Goal: Task Accomplishment & Management: Use online tool/utility

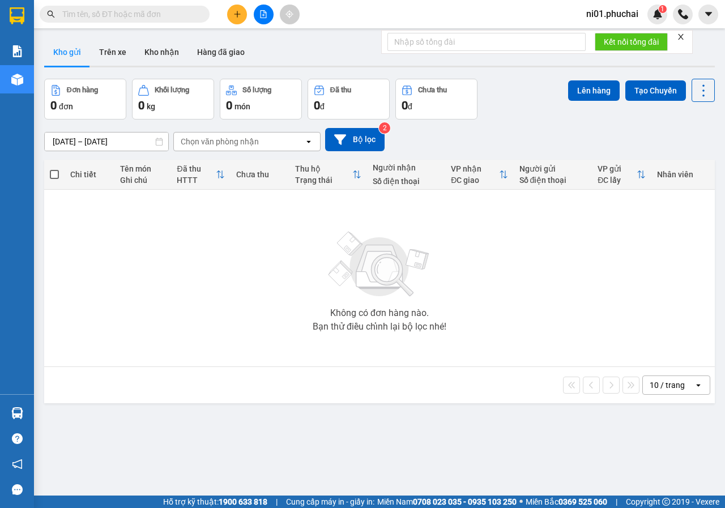
click at [618, 11] on span "ni01.phuchai" at bounding box center [613, 14] width 70 height 14
click at [597, 39] on span "Đăng xuất" at bounding box center [619, 35] width 48 height 12
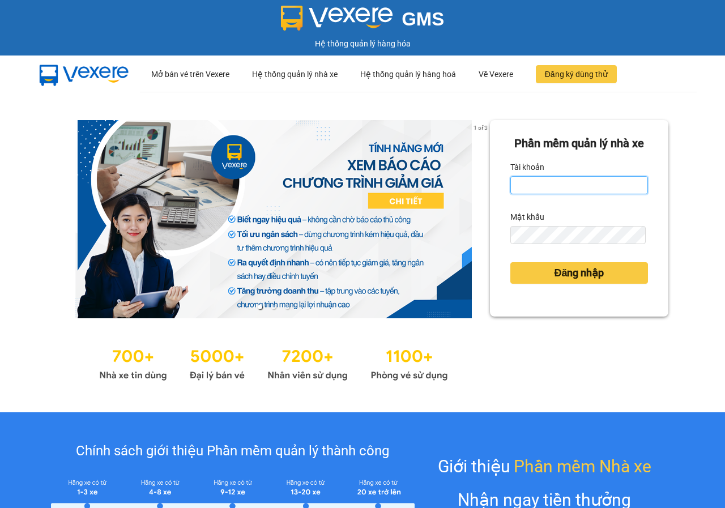
click at [563, 194] on input "Tài khoản" at bounding box center [580, 185] width 138 height 18
type input "huyenbmt.phuchai"
click at [511, 262] on button "Đăng nhập" at bounding box center [580, 273] width 138 height 22
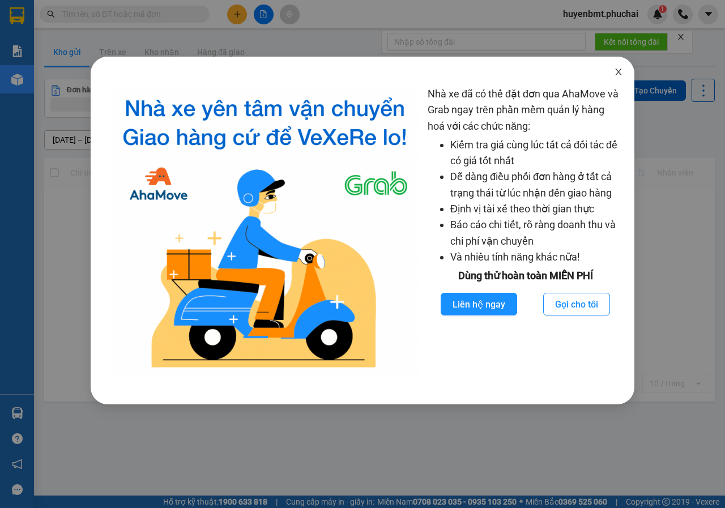
click at [621, 75] on icon "close" at bounding box center [618, 71] width 9 height 9
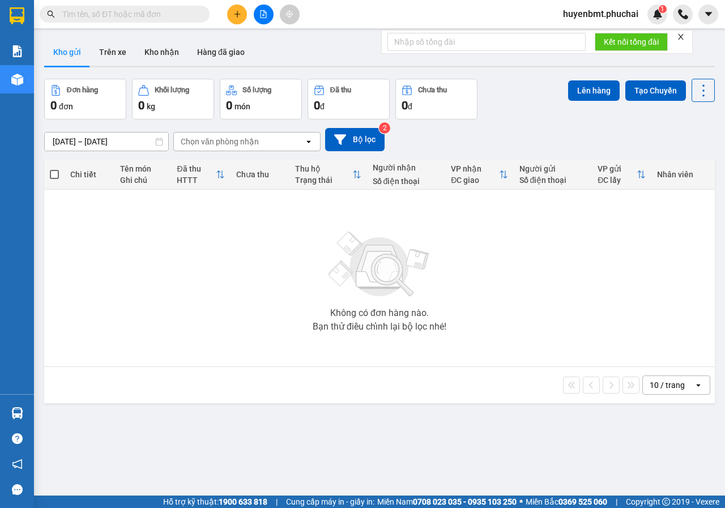
click at [683, 38] on icon "close" at bounding box center [681, 37] width 6 height 6
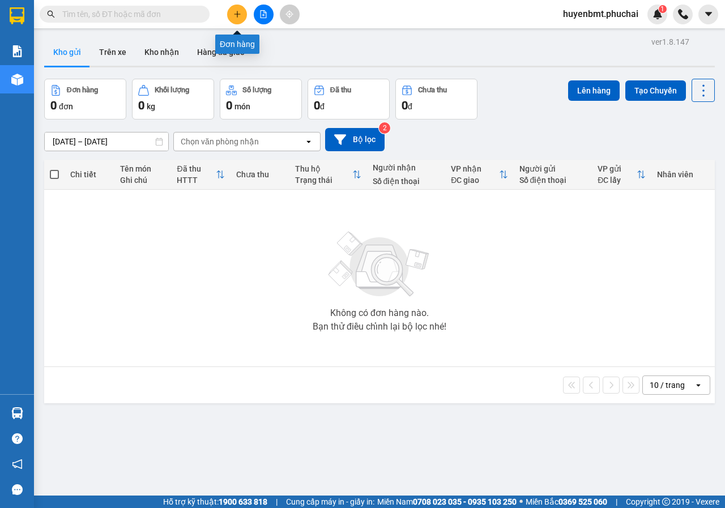
click at [236, 16] on icon "plus" at bounding box center [237, 14] width 8 height 8
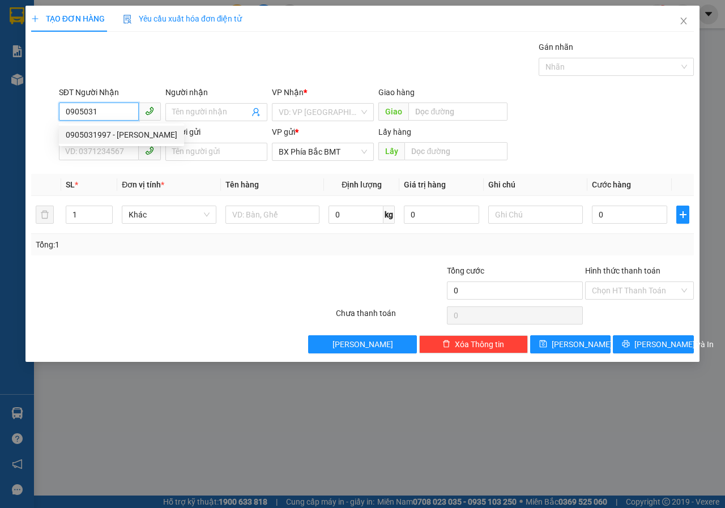
click at [117, 129] on div "0905031997 - ĐẶNG VIỆT HOÀNG" at bounding box center [122, 135] width 112 height 12
type input "0905031997"
type input "ĐẶNG VIỆT HOÀNG"
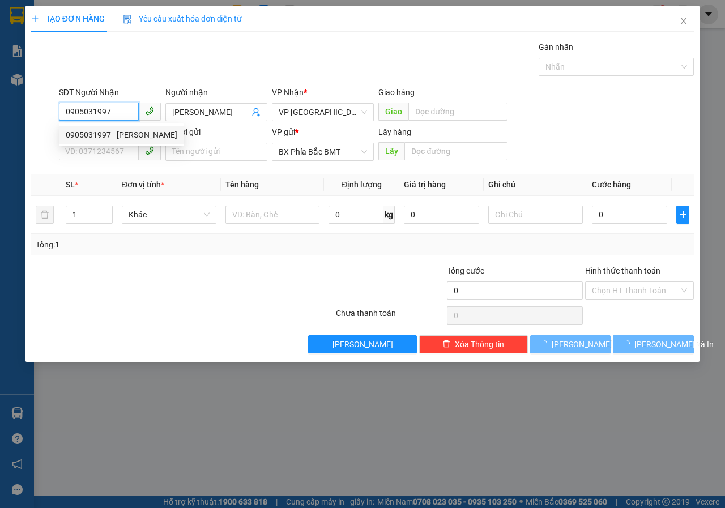
type input "50.000"
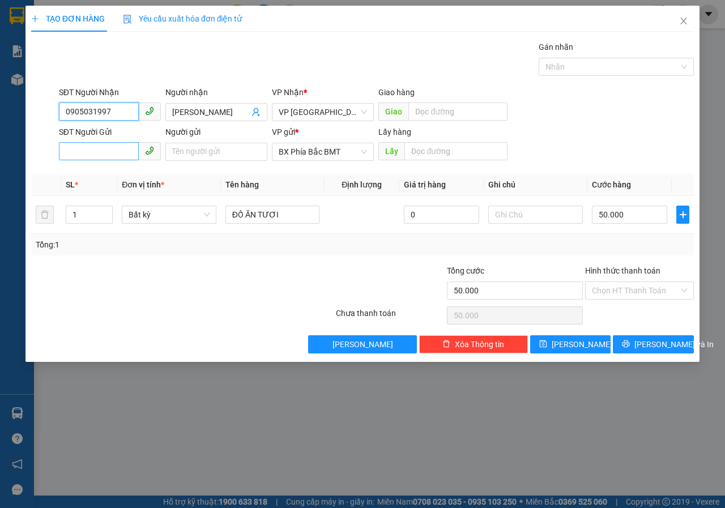
type input "0905031997"
click at [114, 150] on input "SĐT Người Gửi" at bounding box center [99, 151] width 80 height 18
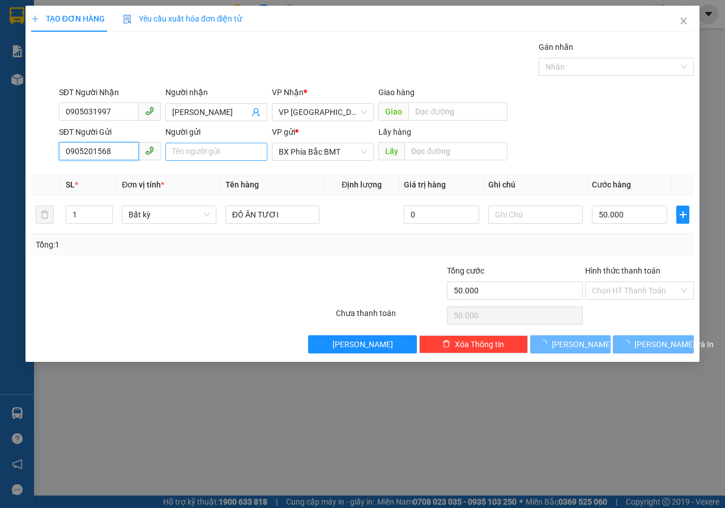
type input "0905201568"
click at [191, 148] on input "Người gửi" at bounding box center [216, 152] width 102 height 18
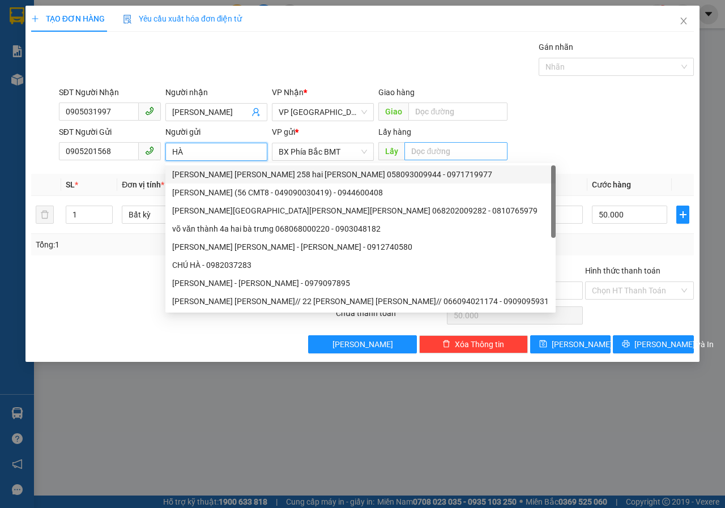
type input "HÀ"
click at [413, 151] on input "text" at bounding box center [456, 151] width 103 height 18
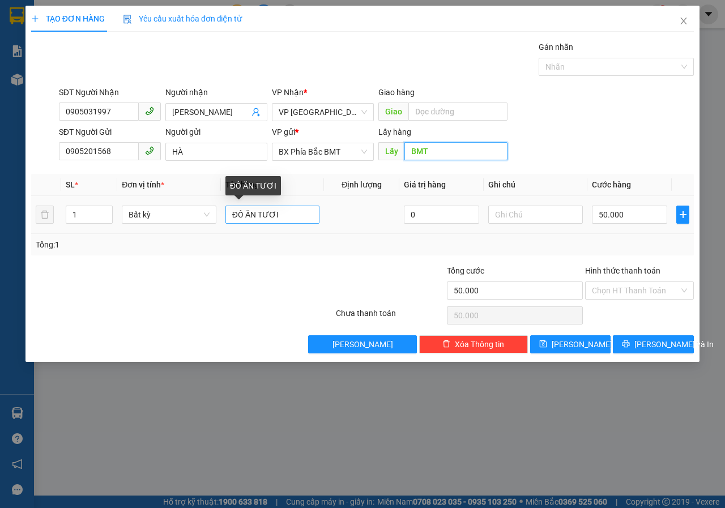
type input "BMT"
click at [284, 211] on input "ĐỒ ĂN TƯƠI" at bounding box center [273, 215] width 95 height 18
type input "ĐỒ ĂN KHÔ"
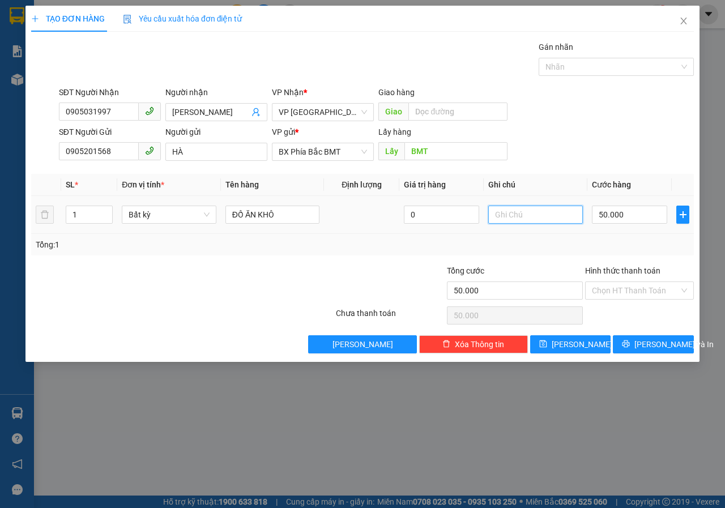
click at [557, 211] on input "text" at bounding box center [536, 215] width 95 height 18
click at [151, 215] on span "Bất kỳ" at bounding box center [169, 214] width 81 height 17
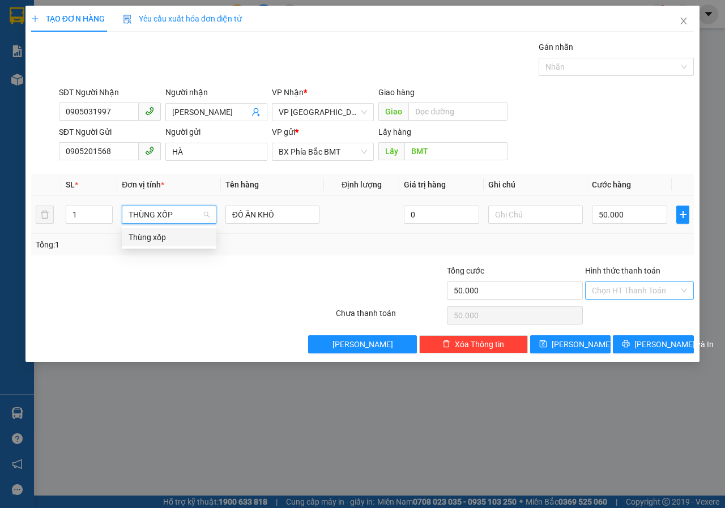
type input "THÙNG XỐP"
click at [619, 288] on input "Hình thức thanh toán" at bounding box center [635, 290] width 87 height 17
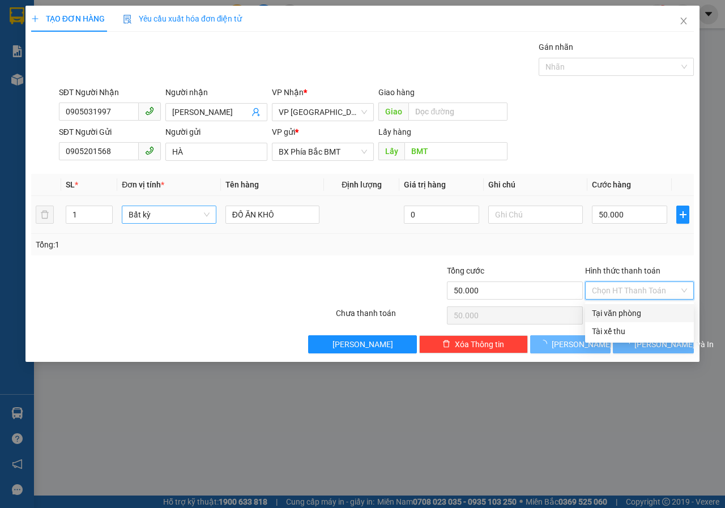
click at [631, 313] on div "Tại văn phòng" at bounding box center [639, 313] width 95 height 12
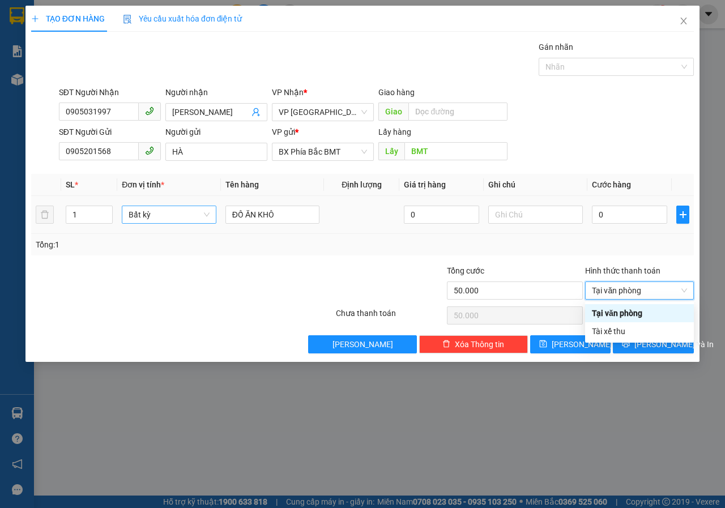
type input "0"
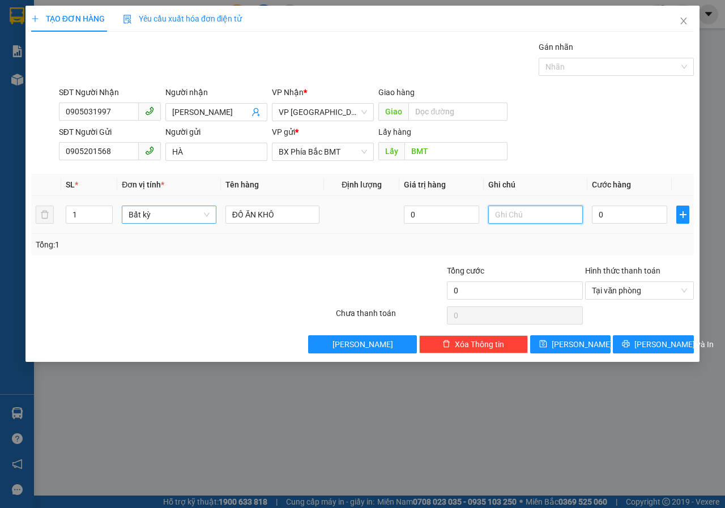
click at [509, 219] on input "text" at bounding box center [536, 215] width 95 height 18
type input "THÙNG XỐP"
click at [630, 345] on icon "printer" at bounding box center [626, 344] width 7 height 7
click at [617, 219] on input "0" at bounding box center [629, 215] width 75 height 18
type input "5"
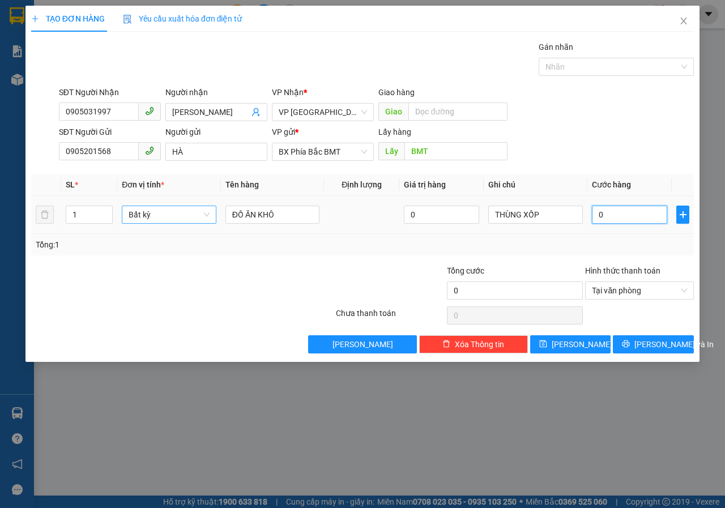
type input "5"
type input "50"
type input "500"
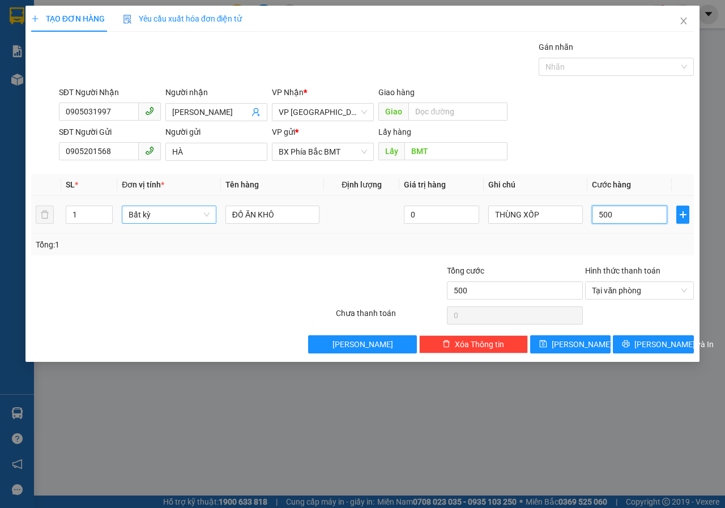
type input "5.000"
type input "50.000"
click at [672, 339] on span "Lưu và In" at bounding box center [674, 344] width 79 height 12
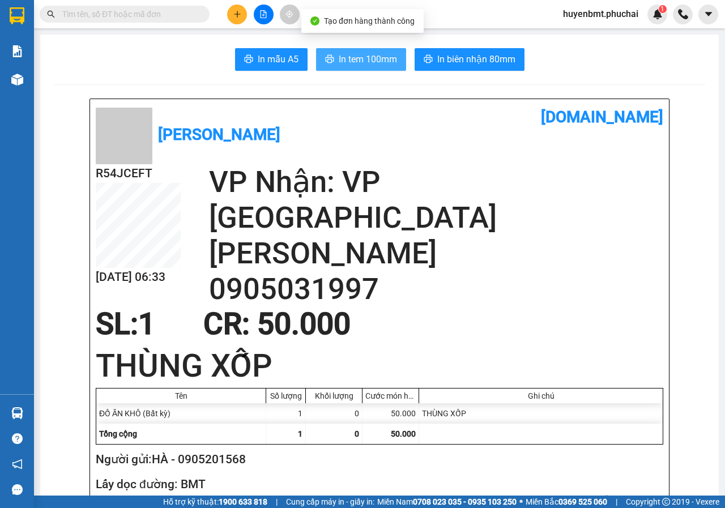
click at [342, 66] on span "In tem 100mm" at bounding box center [368, 59] width 58 height 14
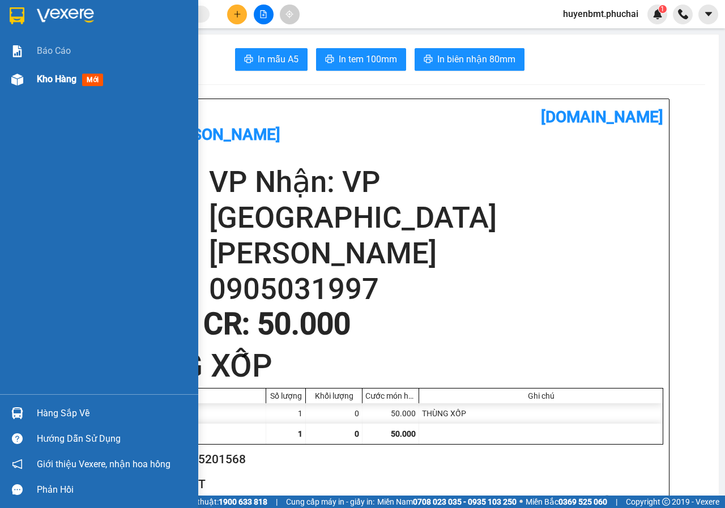
click at [55, 77] on span "Kho hàng" at bounding box center [57, 79] width 40 height 11
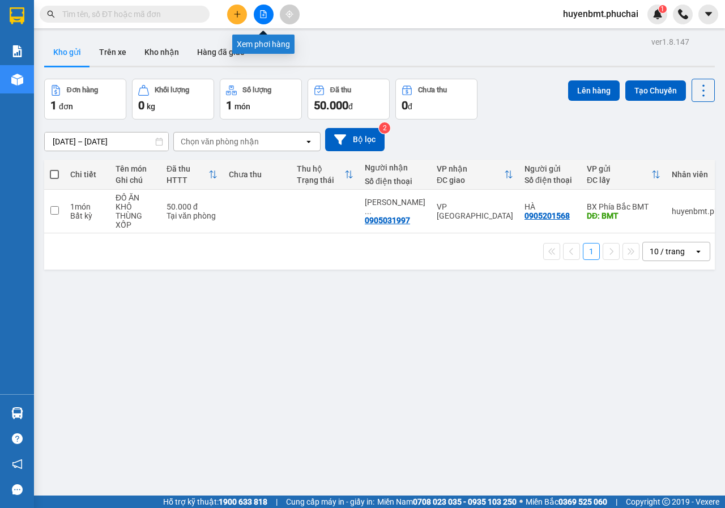
click at [255, 15] on button at bounding box center [264, 15] width 20 height 20
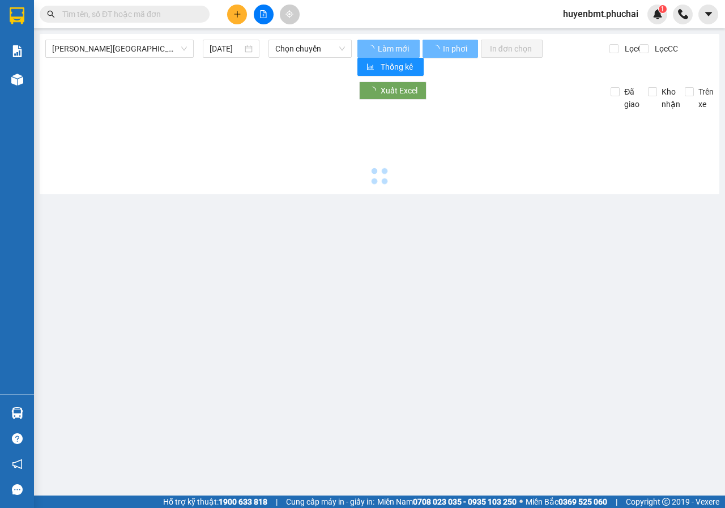
type input "14/10/2025"
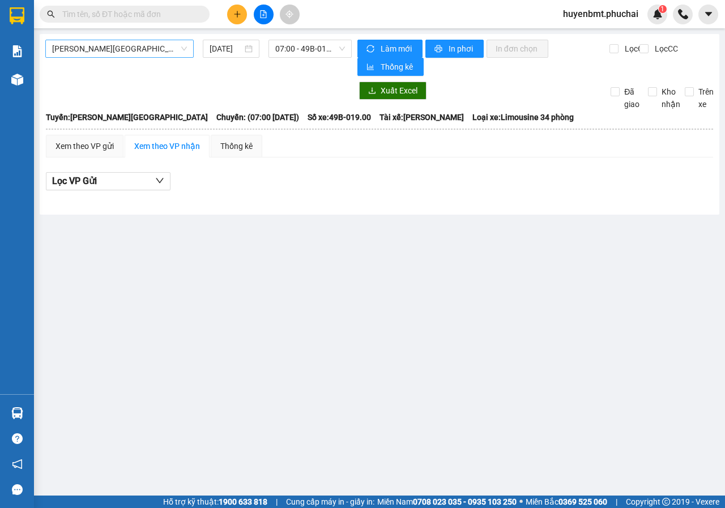
click at [88, 49] on span "Gia Lai - Đà Lạt" at bounding box center [119, 48] width 135 height 17
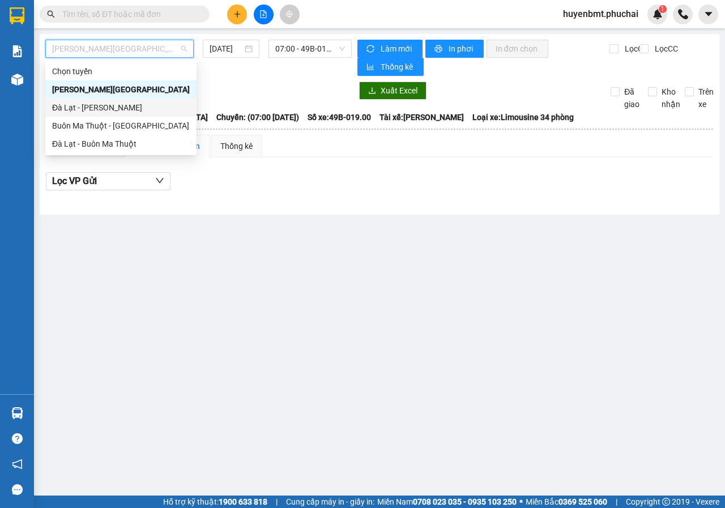
click at [63, 108] on div "Đà Lạt - Gia Lai" at bounding box center [121, 107] width 138 height 12
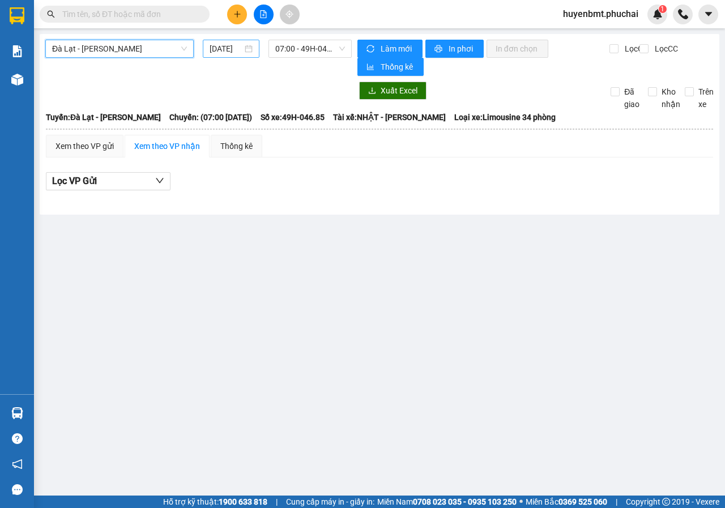
click at [214, 51] on input "14/10/2025" at bounding box center [226, 49] width 33 height 12
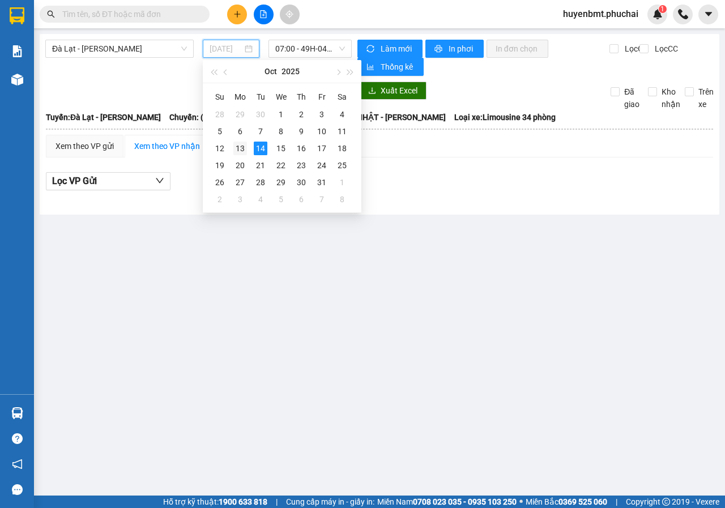
click at [240, 148] on div "13" at bounding box center [240, 149] width 14 height 14
type input "13/10/2025"
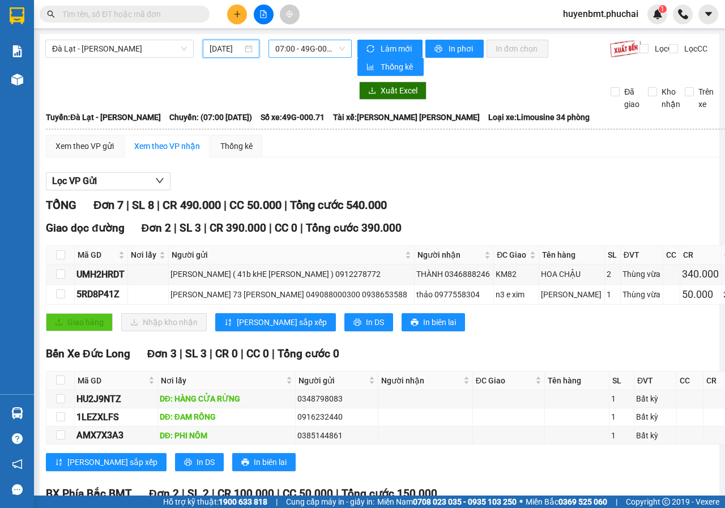
click at [300, 55] on span "07:00 - 49G-000.71" at bounding box center [309, 48] width 69 height 17
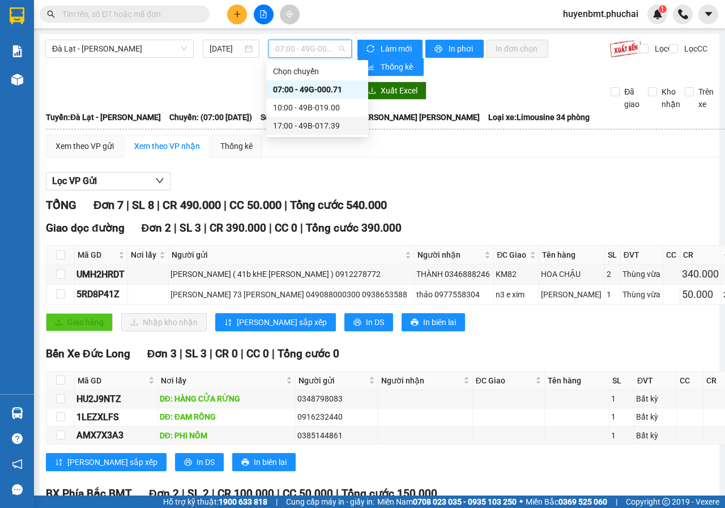
click at [283, 124] on div "17:00 - 49B-017.39" at bounding box center [317, 126] width 88 height 12
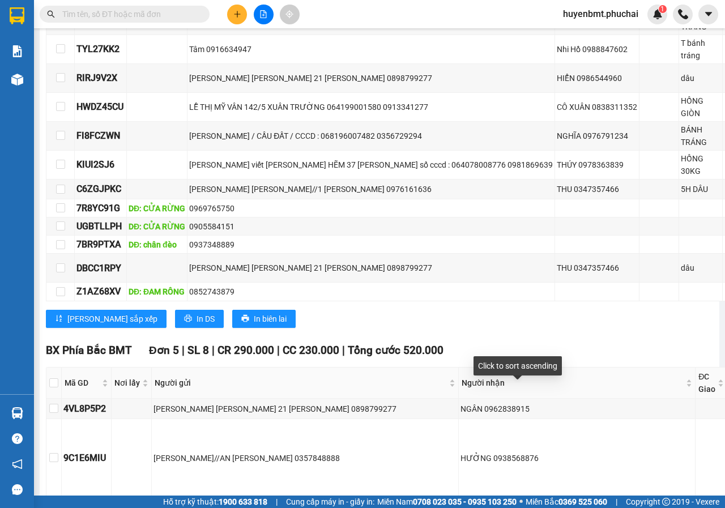
scroll to position [620, 0]
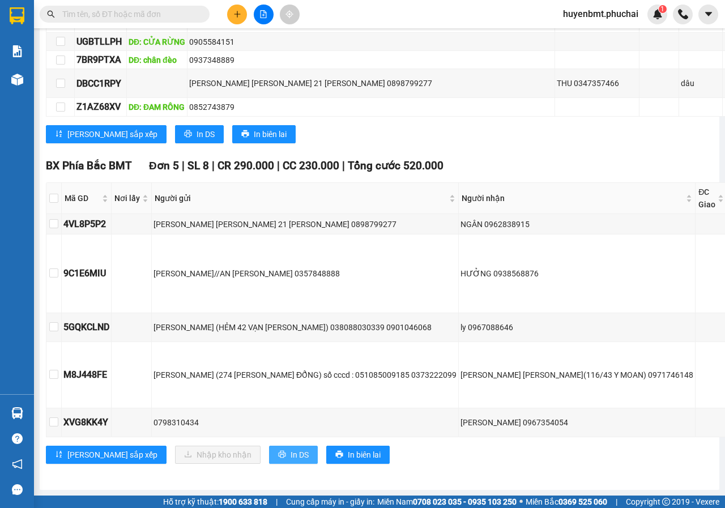
click at [291, 450] on span "In DS" at bounding box center [300, 455] width 18 height 12
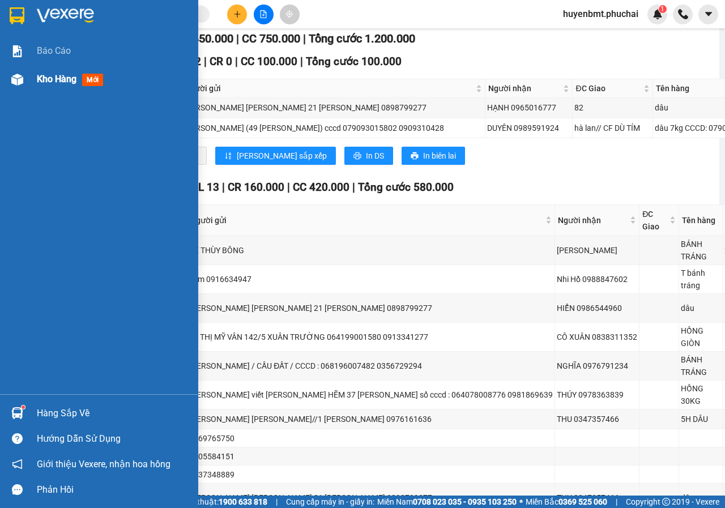
click at [24, 79] on div at bounding box center [17, 80] width 20 height 20
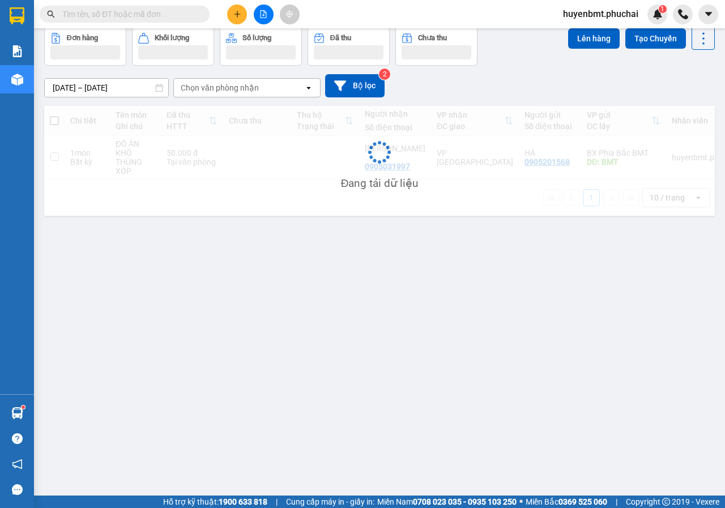
scroll to position [52, 0]
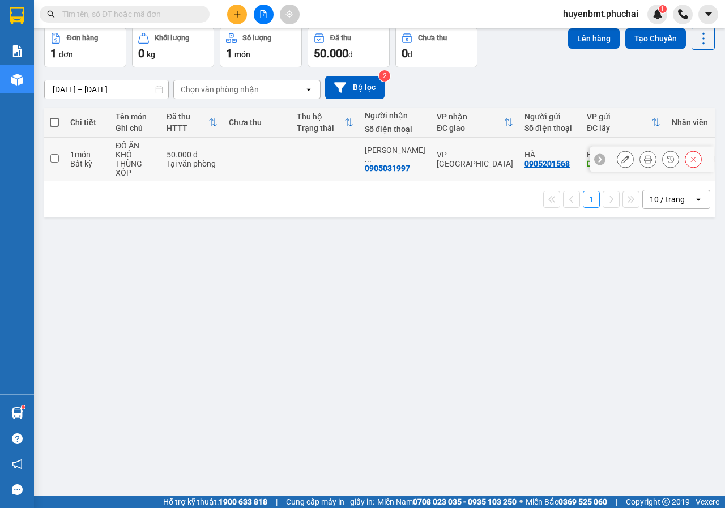
click at [53, 161] on input "checkbox" at bounding box center [54, 158] width 9 height 9
checkbox input "true"
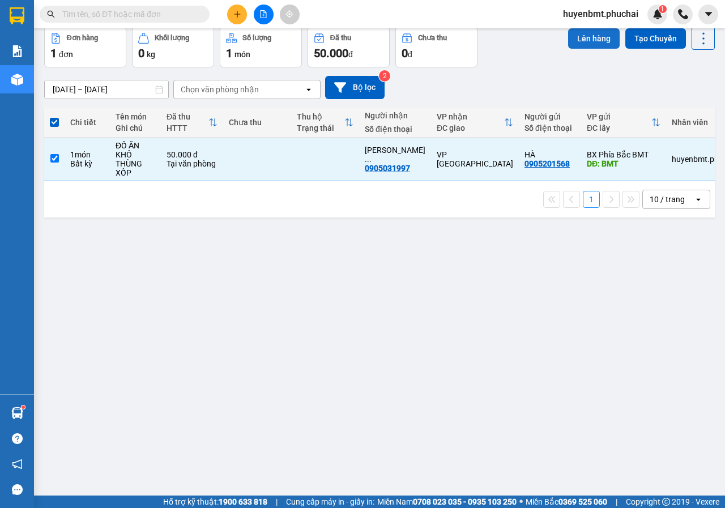
drag, startPoint x: 558, startPoint y: 36, endPoint x: 565, endPoint y: 40, distance: 8.2
click at [560, 37] on div "Đơn hàng 1 đơn Khối lượng 0 kg Số lượng 1 món Đã thu 50.000 đ Chưa thu 0 đ Lên …" at bounding box center [379, 47] width 671 height 41
click at [568, 40] on button "Lên hàng" at bounding box center [594, 38] width 52 height 20
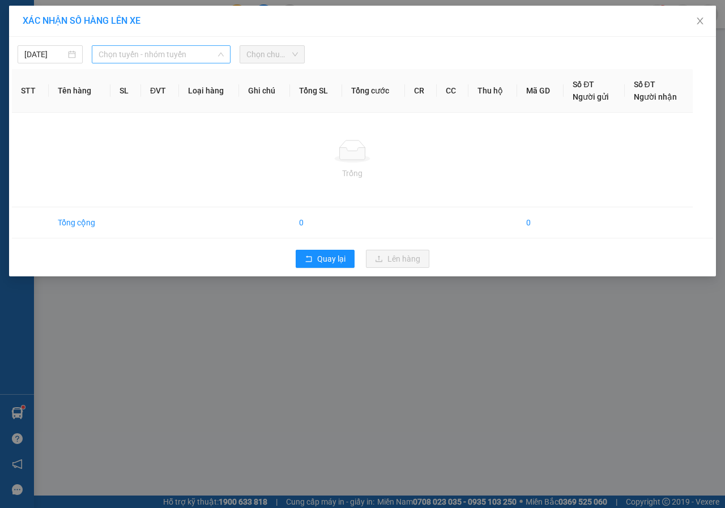
click at [148, 53] on span "Chọn tuyến - nhóm tuyến" at bounding box center [161, 54] width 125 height 17
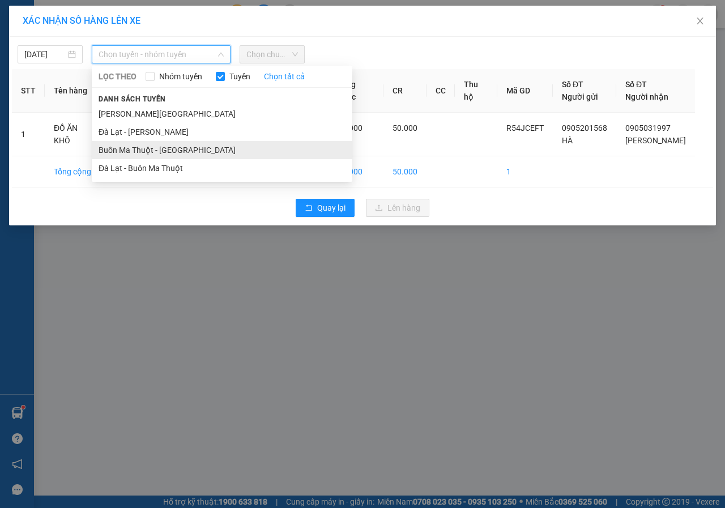
click at [142, 154] on li "Buôn Ma Thuột - Đà Lạt" at bounding box center [222, 150] width 261 height 18
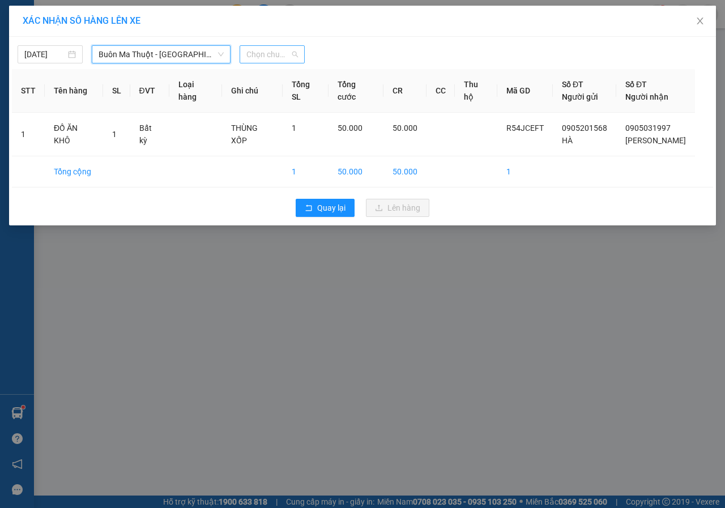
click at [272, 52] on span "Chọn chuyến" at bounding box center [273, 54] width 52 height 17
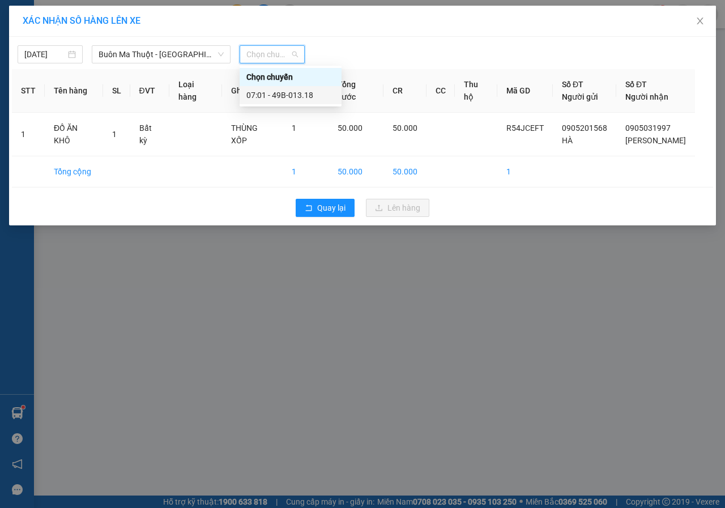
click at [275, 96] on div "07:01 - 49B-013.18" at bounding box center [291, 95] width 88 height 12
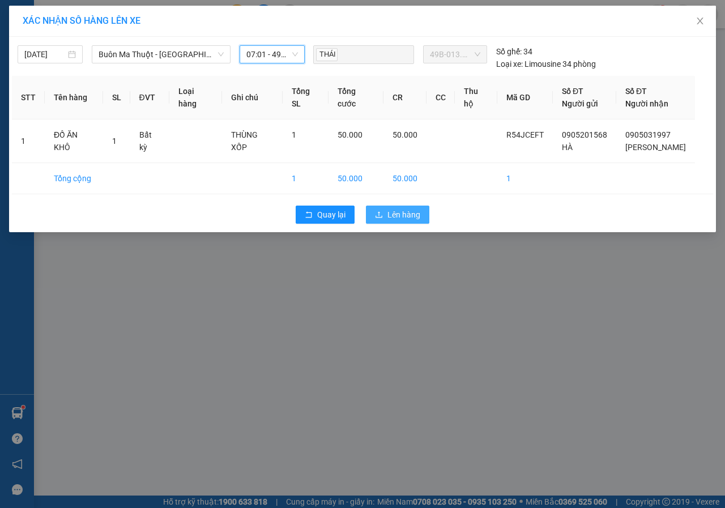
click at [406, 221] on span "Lên hàng" at bounding box center [404, 215] width 33 height 12
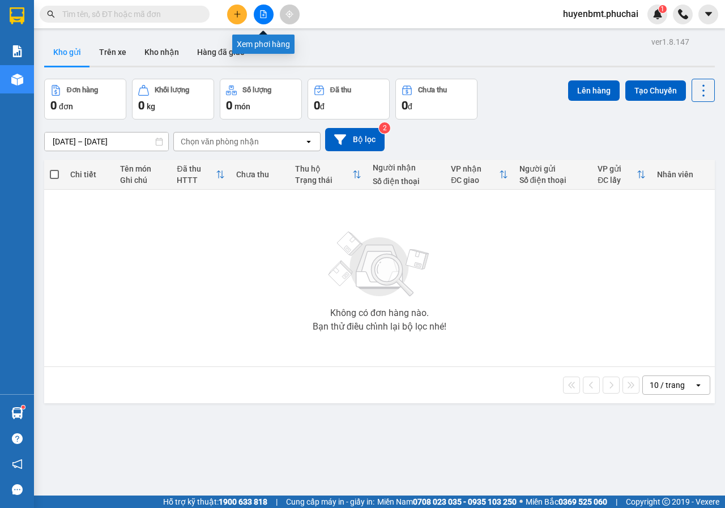
click at [262, 16] on icon "file-add" at bounding box center [264, 14] width 8 height 8
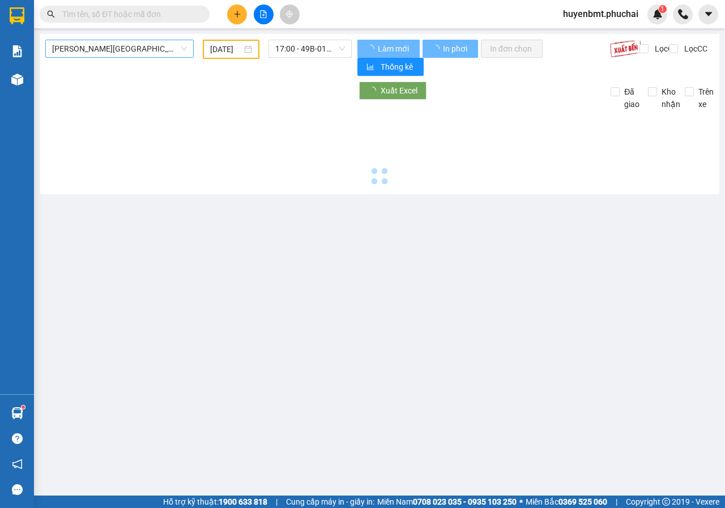
click at [176, 48] on span "Gia Lai - Đà Lạt" at bounding box center [119, 48] width 135 height 17
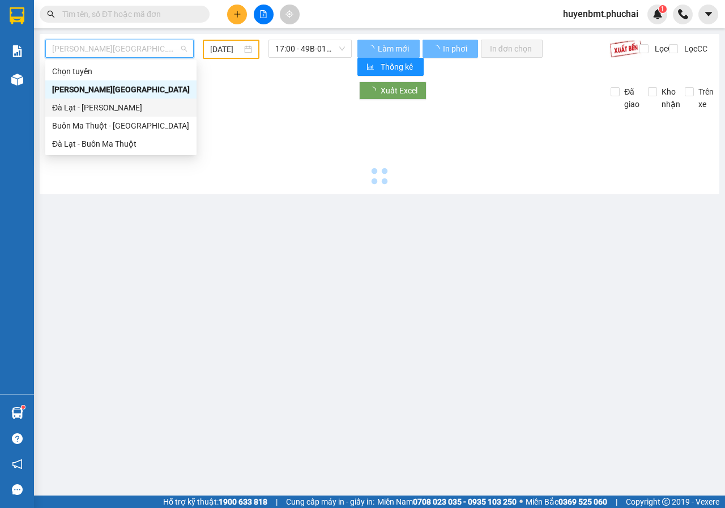
click at [83, 113] on div "Đà Lạt - Gia Lai" at bounding box center [121, 107] width 138 height 12
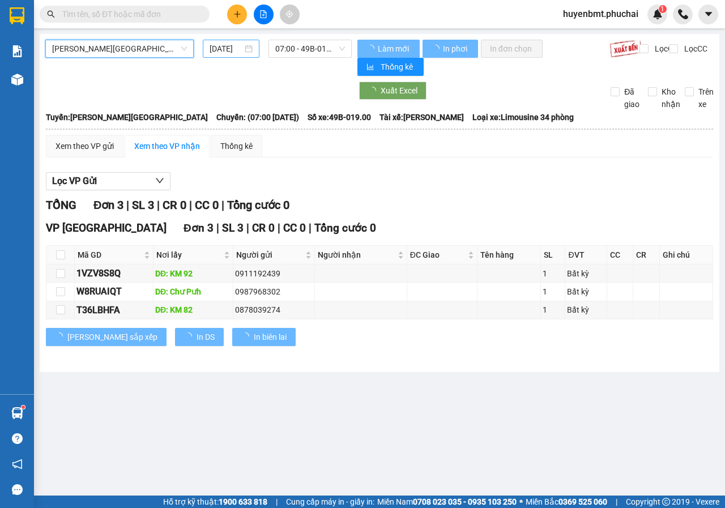
click at [220, 51] on input "14/10/2025" at bounding box center [226, 49] width 33 height 12
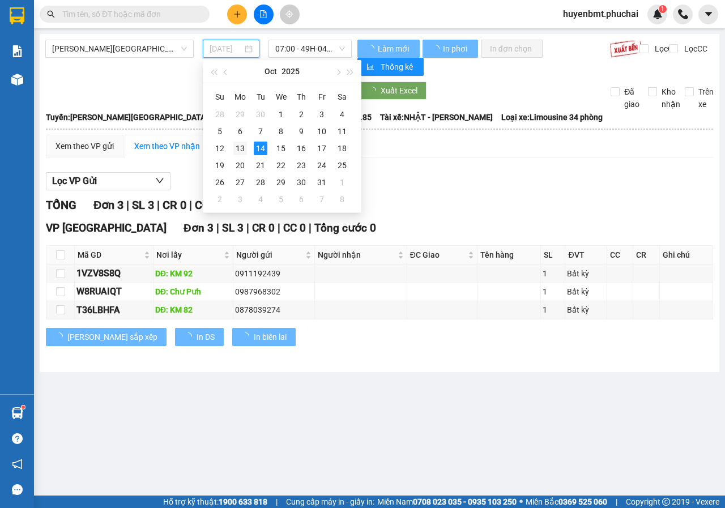
click at [243, 148] on div "13" at bounding box center [240, 149] width 14 height 14
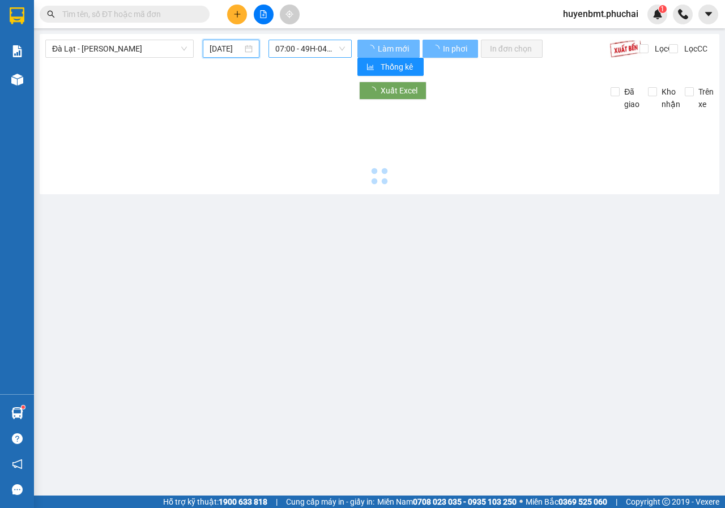
click at [311, 46] on span "07:00 - 49H-046.85" at bounding box center [309, 48] width 69 height 17
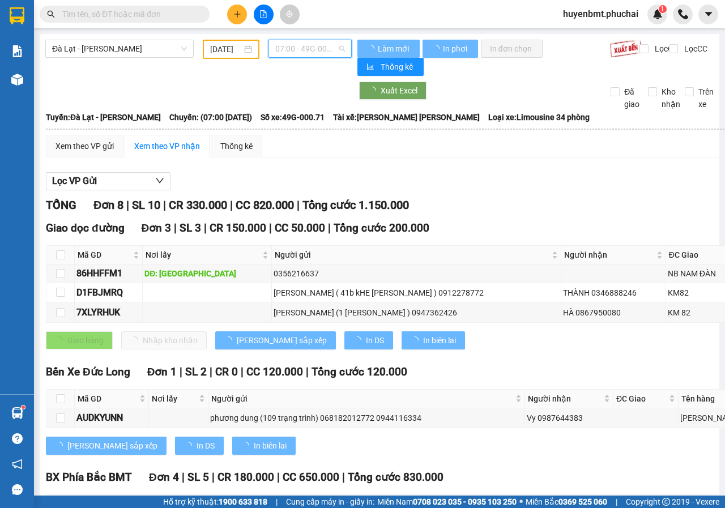
type input "13/10/2025"
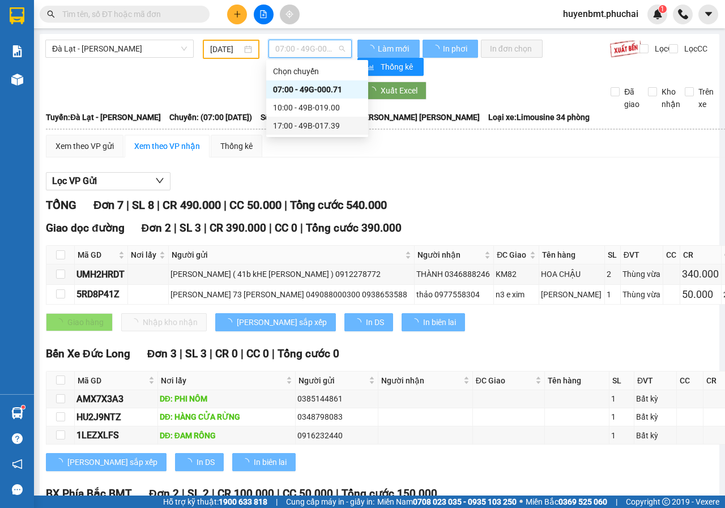
click at [309, 124] on div "17:00 - 49B-017.39" at bounding box center [317, 126] width 88 height 12
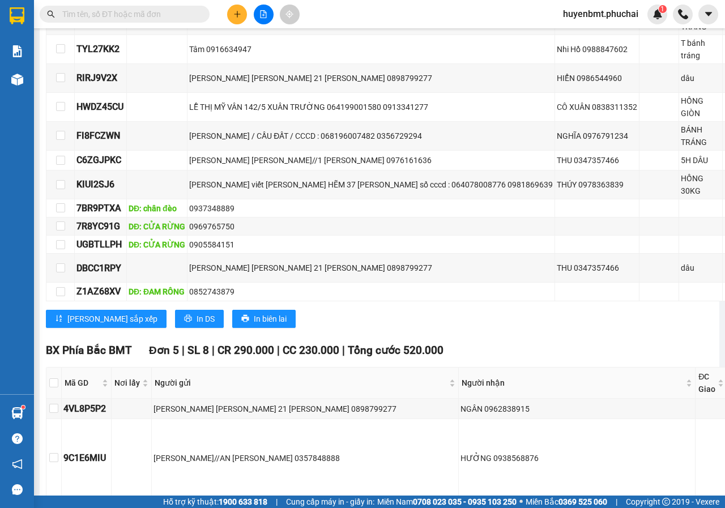
scroll to position [620, 0]
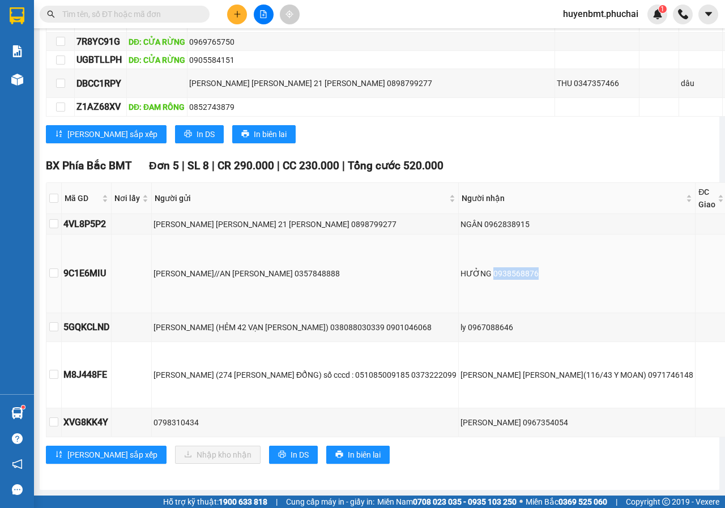
drag, startPoint x: 452, startPoint y: 260, endPoint x: 494, endPoint y: 254, distance: 42.3
click at [494, 267] on div "HƯỞNG 0938568876" at bounding box center [577, 273] width 233 height 12
copy div "0938568876"
drag, startPoint x: 430, startPoint y: 317, endPoint x: 479, endPoint y: 317, distance: 48.7
click at [479, 321] on div "ly 0967088646" at bounding box center [577, 327] width 233 height 12
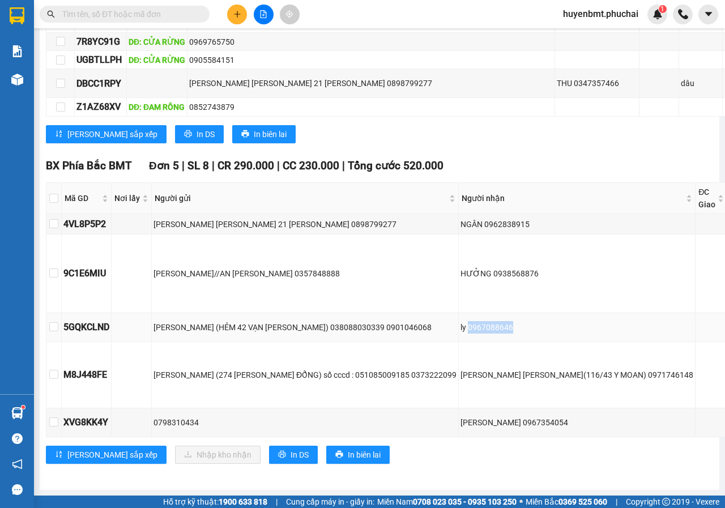
copy div "0967088646"
drag, startPoint x: 396, startPoint y: 391, endPoint x: 408, endPoint y: 390, distance: 12.5
click at [396, 391] on td "NG THỊ NGỌC VÂN (274 PHÙ ĐỔNG) số cccd : 051085009185 0373222099" at bounding box center [305, 375] width 307 height 66
drag, startPoint x: 571, startPoint y: 364, endPoint x: 635, endPoint y: 367, distance: 64.1
click at [635, 367] on tr "M8J448FE NG THỊ NGỌC VÂN (274 PHÙ ĐỔNG) số cccd : 051085009185 0373222099 NGUYỄ…" at bounding box center [495, 375] width 899 height 66
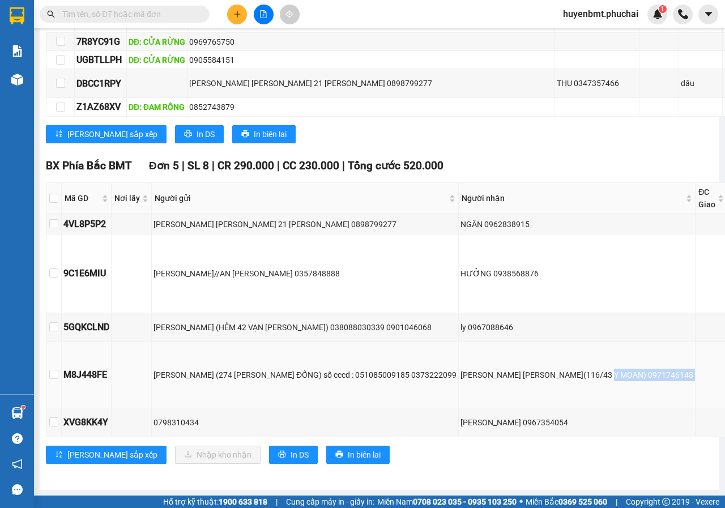
copy tr "0971746148"
click at [546, 417] on div "HUỲNH KIỀU 0967354054" at bounding box center [577, 423] width 233 height 12
drag, startPoint x: 468, startPoint y: 415, endPoint x: 525, endPoint y: 410, distance: 57.5
click at [525, 417] on div "HUỲNH KIỀU 0967354054" at bounding box center [577, 423] width 233 height 12
copy div "0967354054"
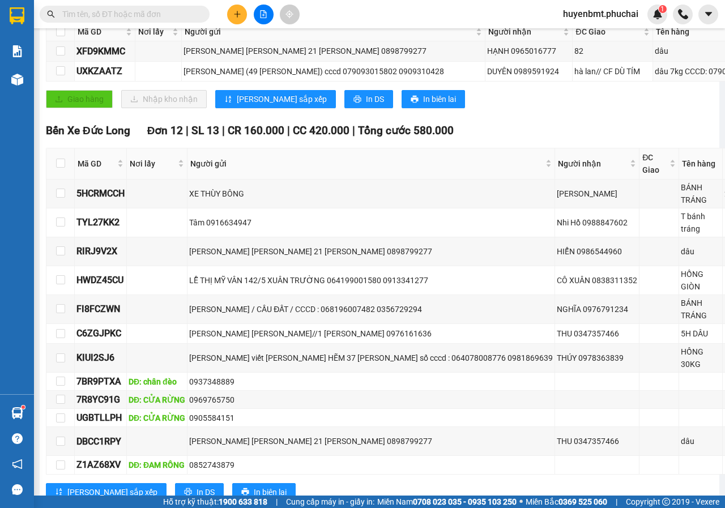
scroll to position [0, 0]
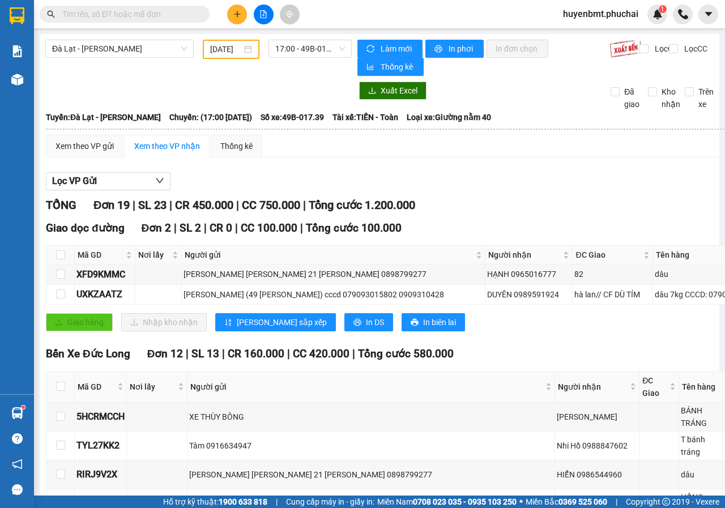
click at [261, 18] on icon "file-add" at bounding box center [264, 14] width 6 height 8
click at [162, 40] on span "Đà Lạt - Gia Lai" at bounding box center [119, 48] width 135 height 17
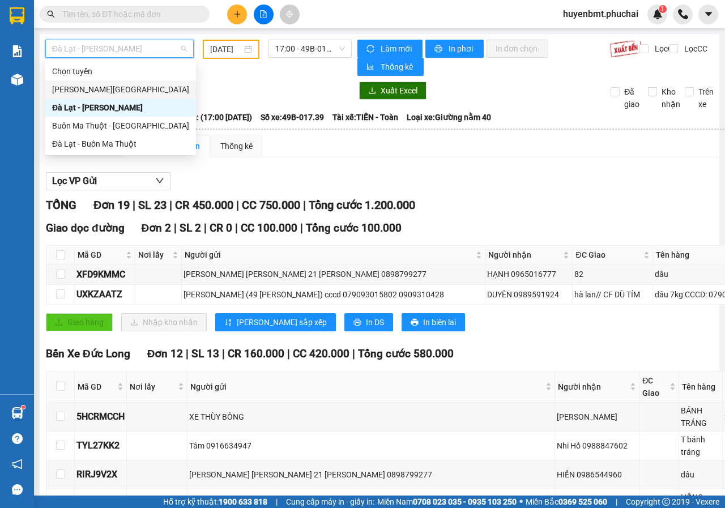
click at [70, 92] on div "Gia Lai - Đà Lạt" at bounding box center [120, 89] width 137 height 12
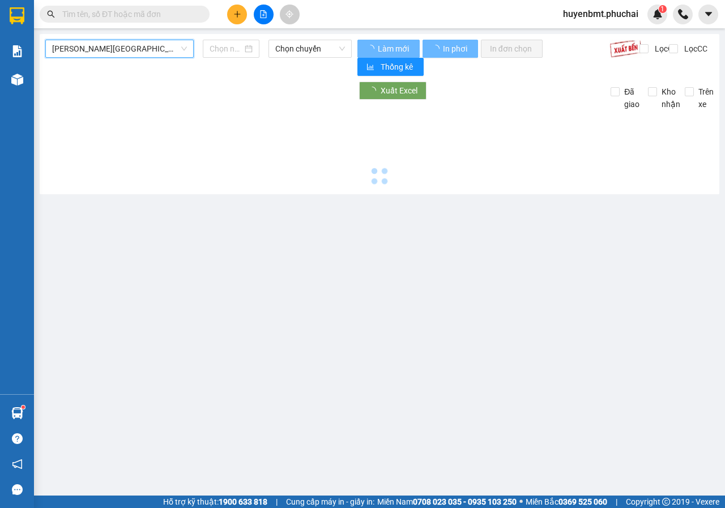
type input "14/10/2025"
